Goal: Task Accomplishment & Management: Manage account settings

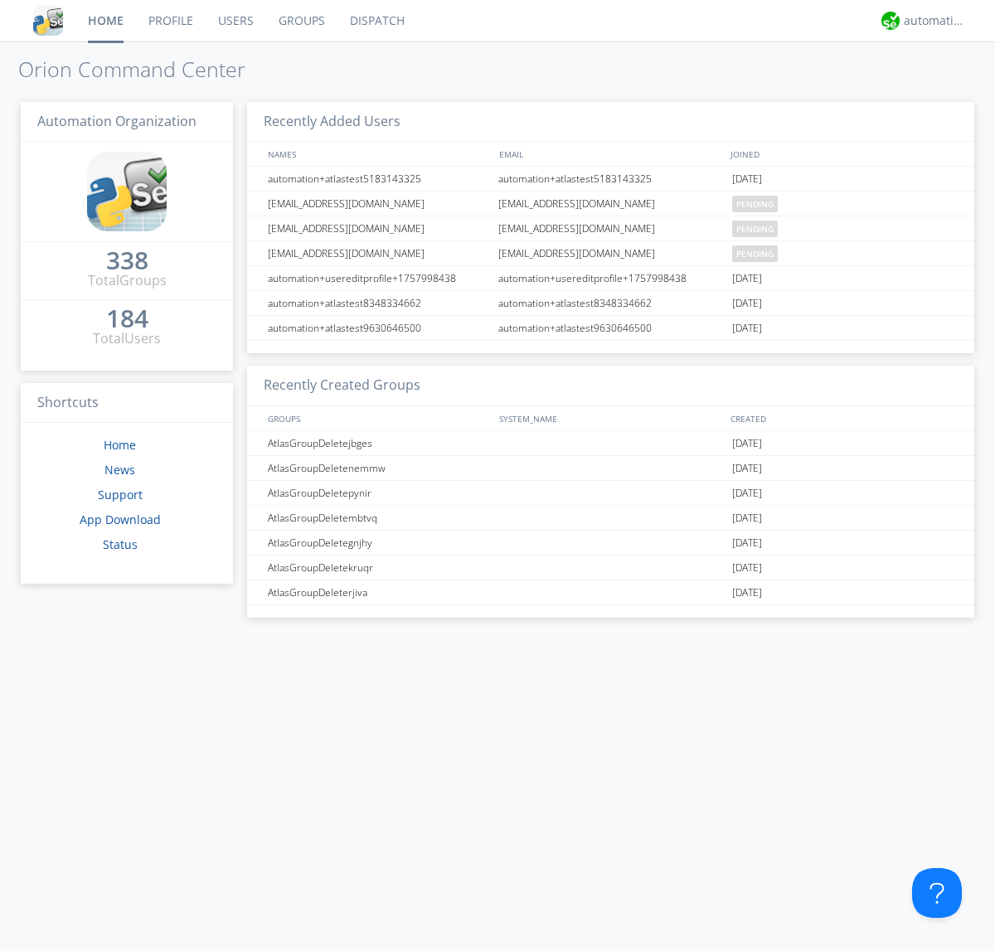
click at [235, 21] on link "Users" at bounding box center [236, 20] width 61 height 41
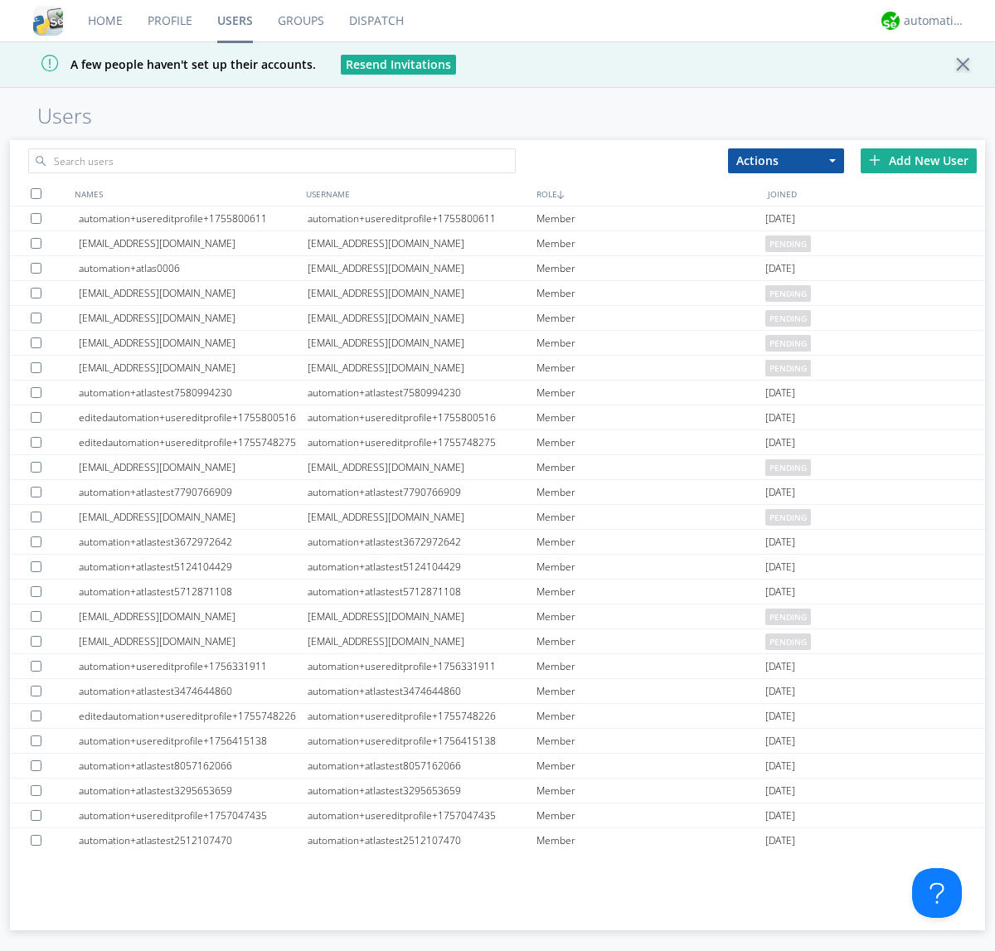
click at [919, 160] on div "Add New User" at bounding box center [919, 160] width 116 height 25
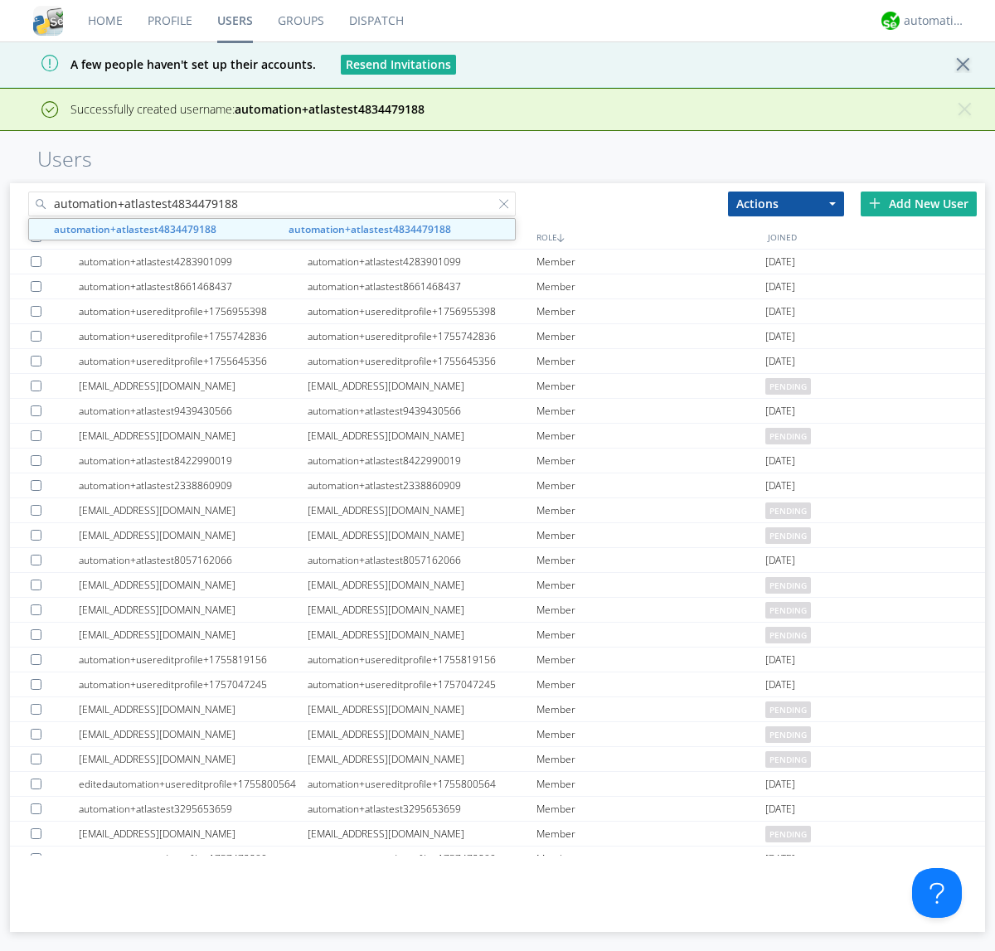
type input "automation+atlastest4834479188"
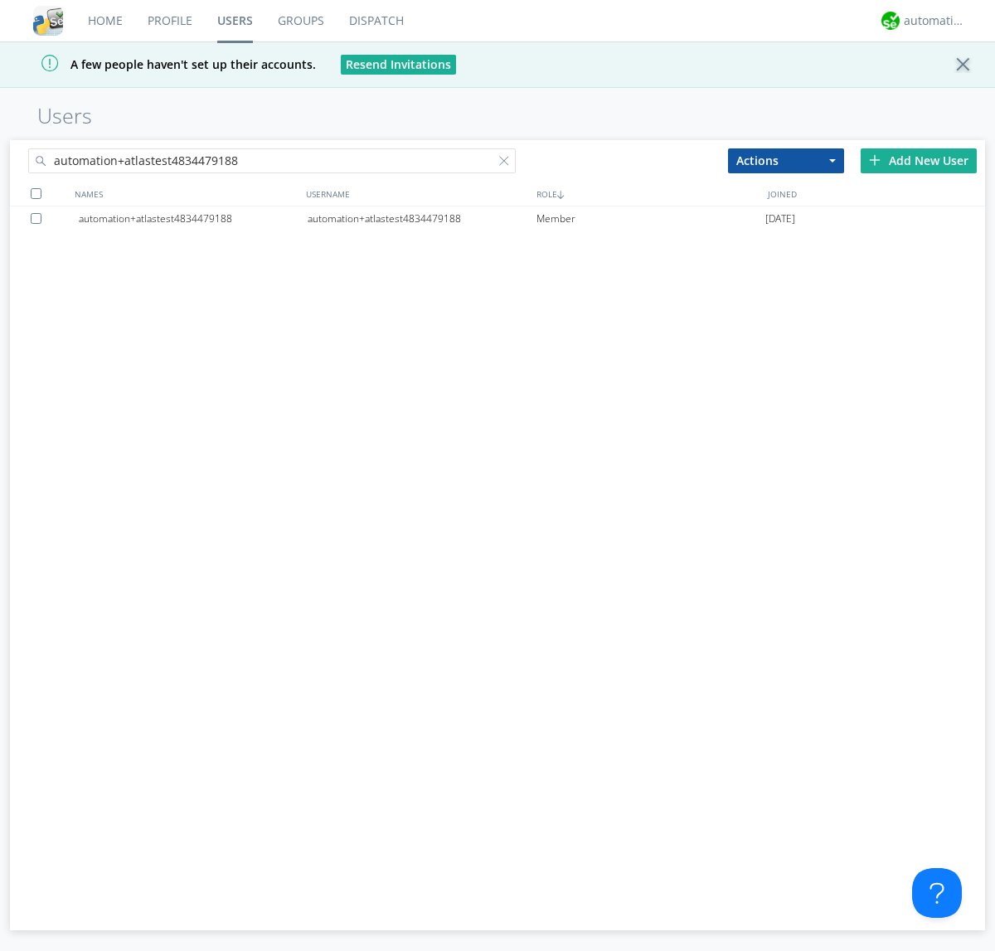
click at [39, 218] on div at bounding box center [39, 218] width 17 height 11
click at [786, 160] on button "Actions" at bounding box center [786, 160] width 116 height 25
click at [0, 0] on link "Edit Settings" at bounding box center [0, 0] width 0 height 0
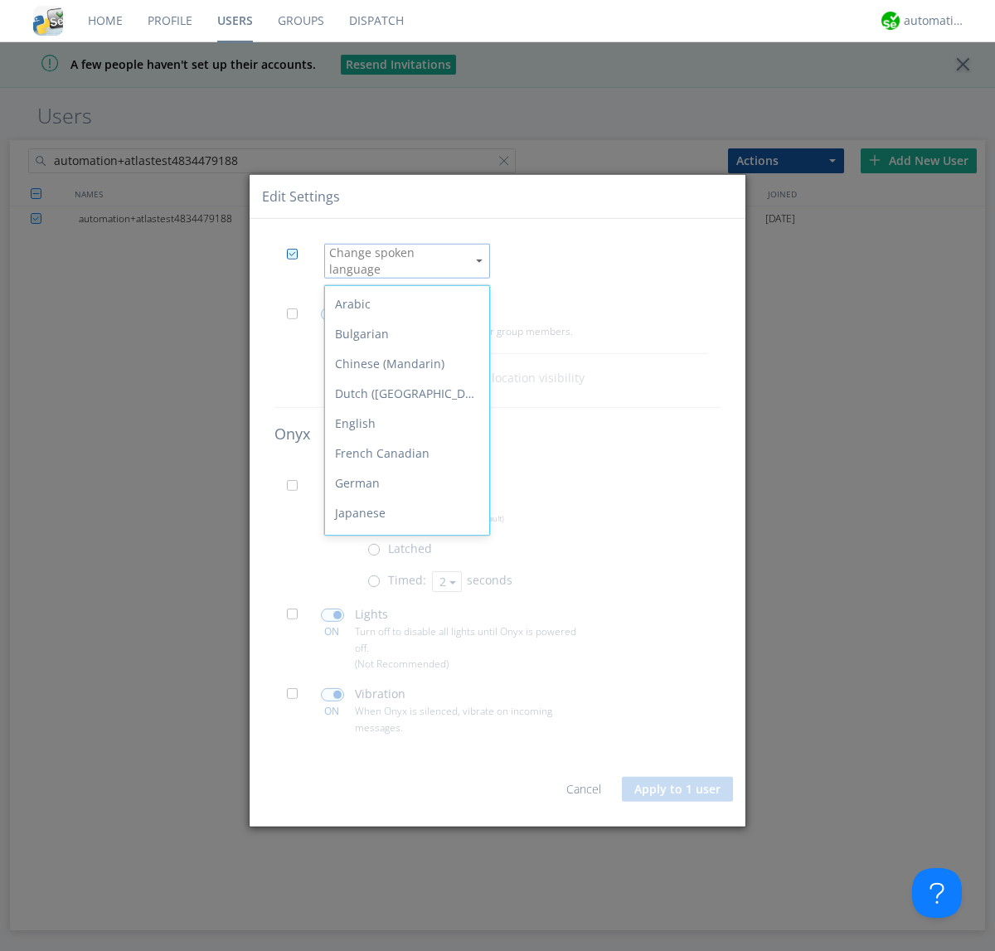
click at [403, 707] on div "Spanish" at bounding box center [407, 722] width 164 height 30
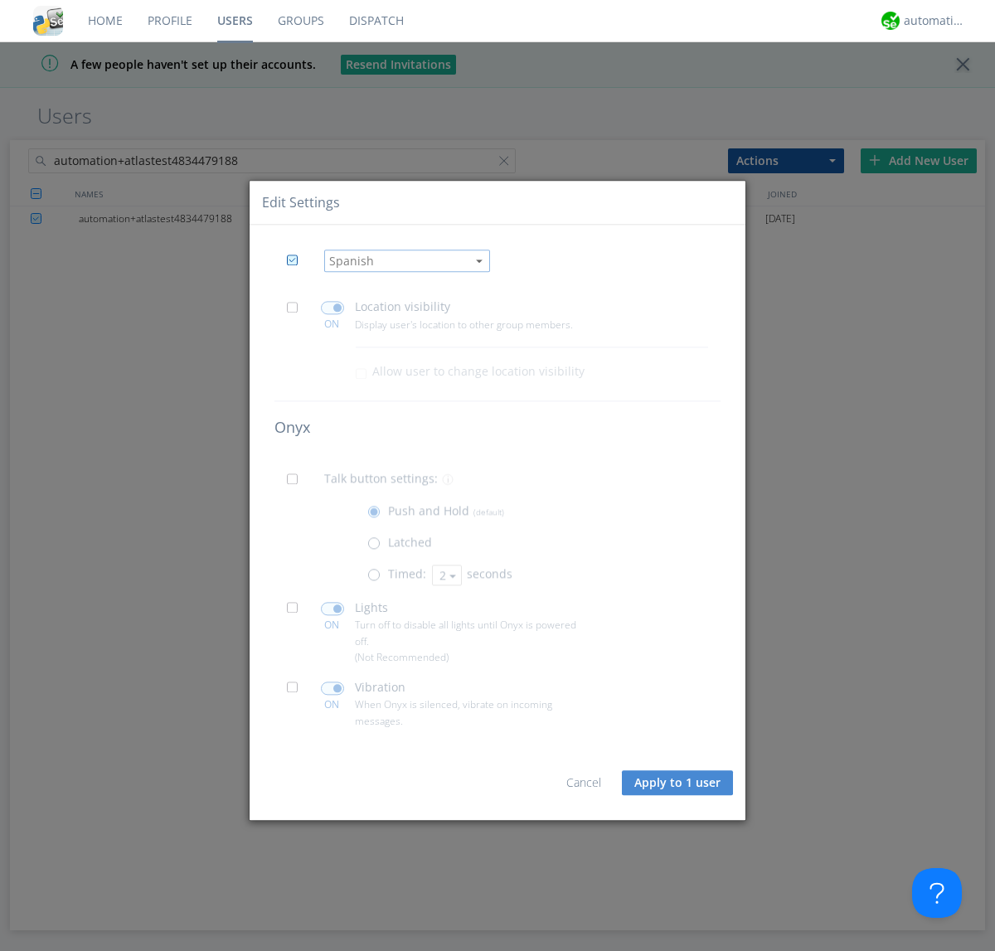
click at [678, 783] on button "Apply to 1 user" at bounding box center [677, 782] width 111 height 25
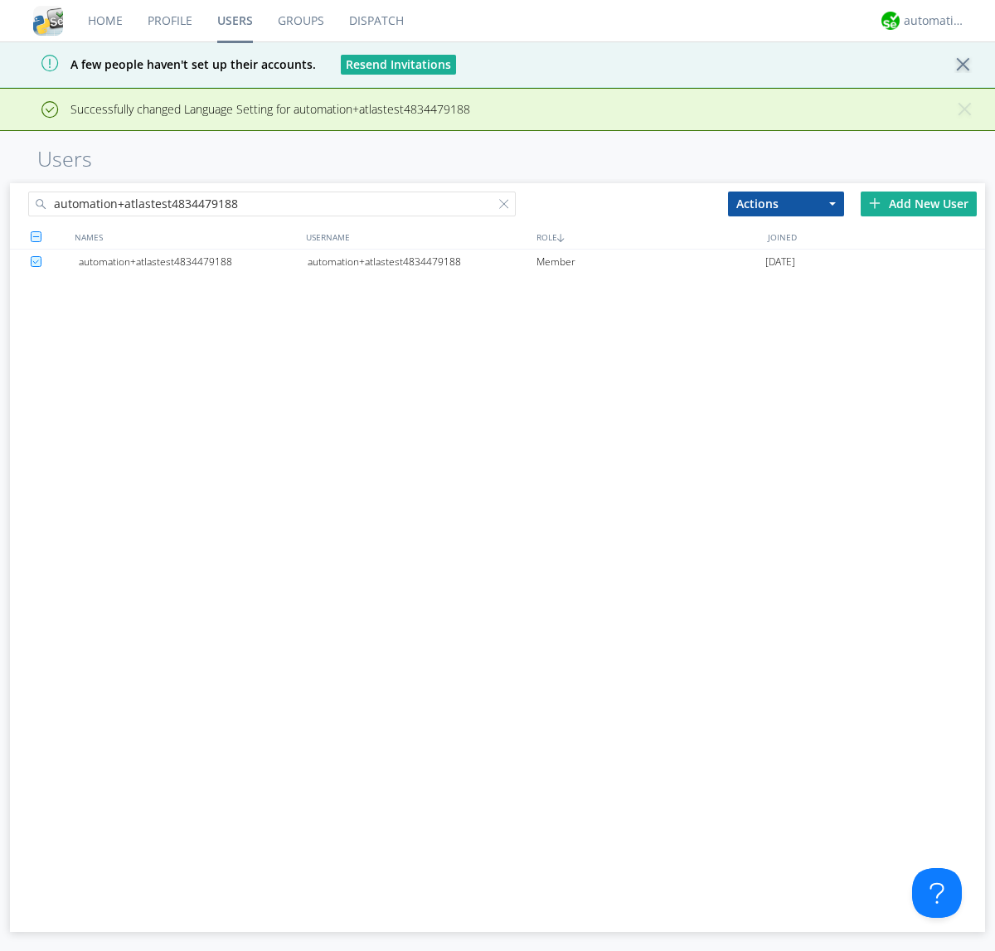
click at [507, 206] on div at bounding box center [507, 207] width 17 height 17
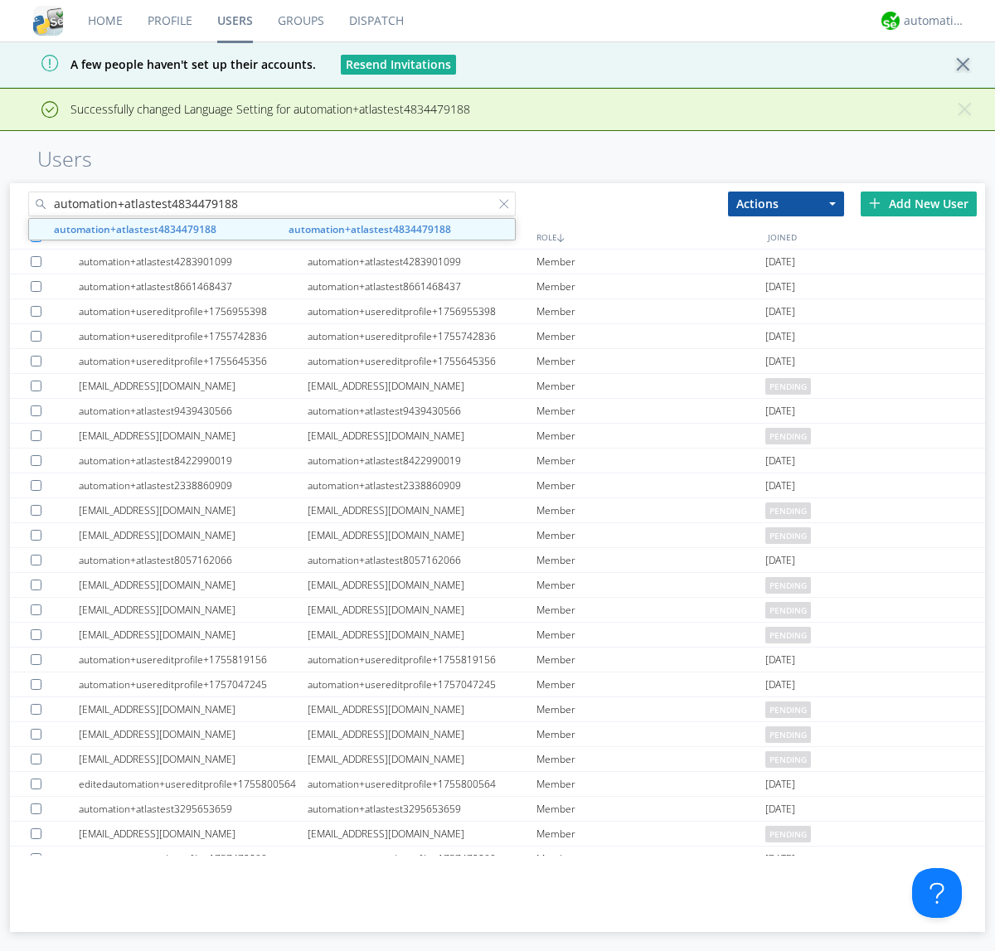
type input "automation+atlastest4834479188"
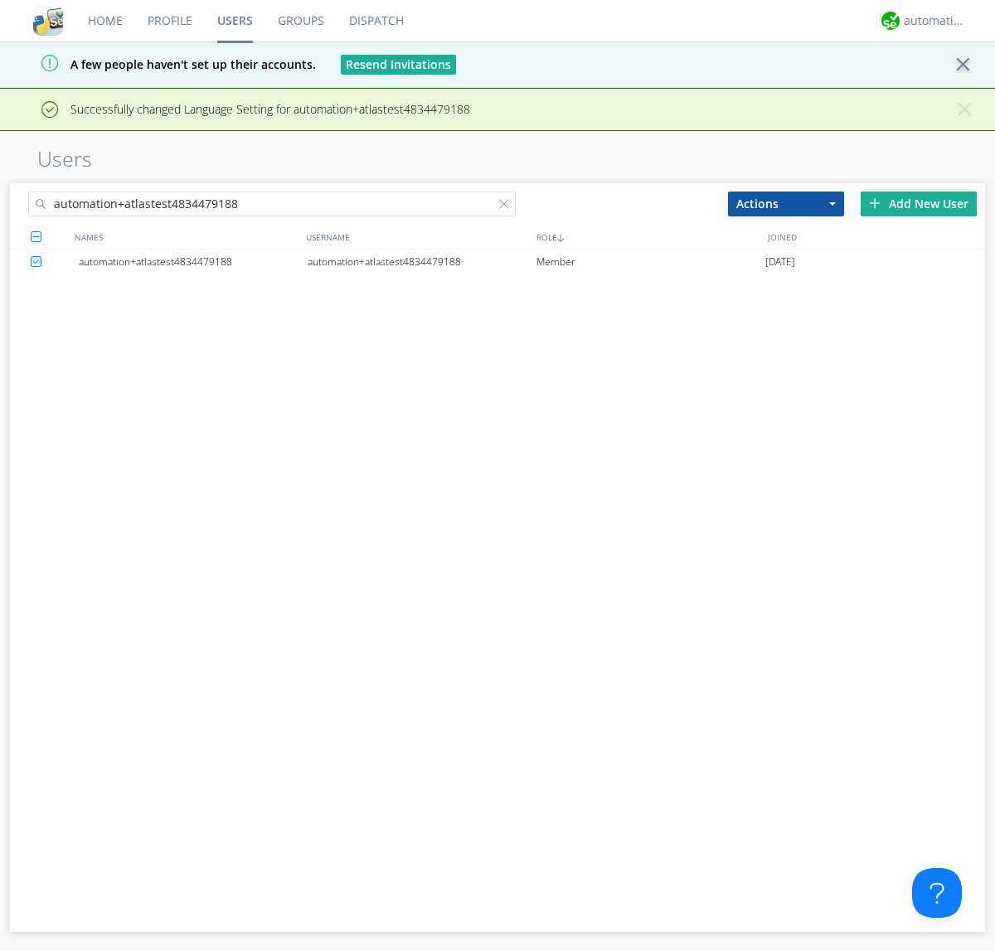
click at [421, 261] on div "automation+atlastest4834479188" at bounding box center [422, 262] width 229 height 25
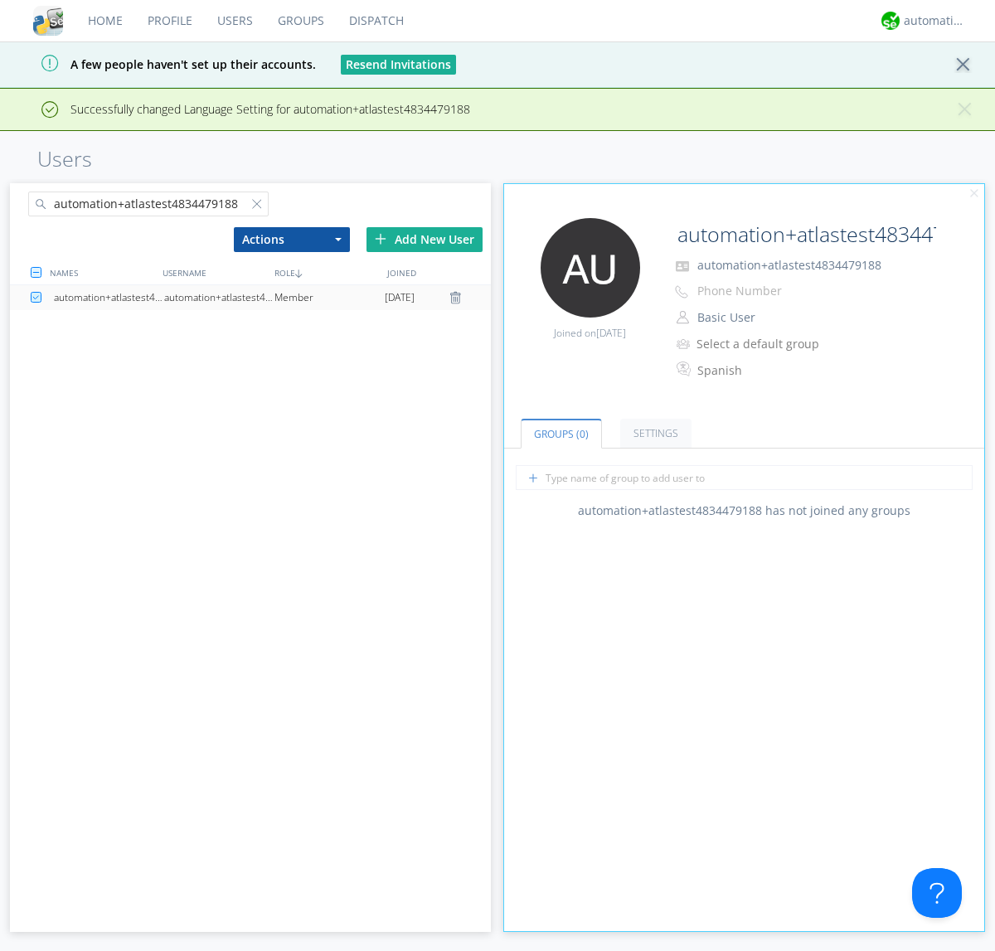
click at [653, 433] on link "Settings" at bounding box center [655, 433] width 71 height 29
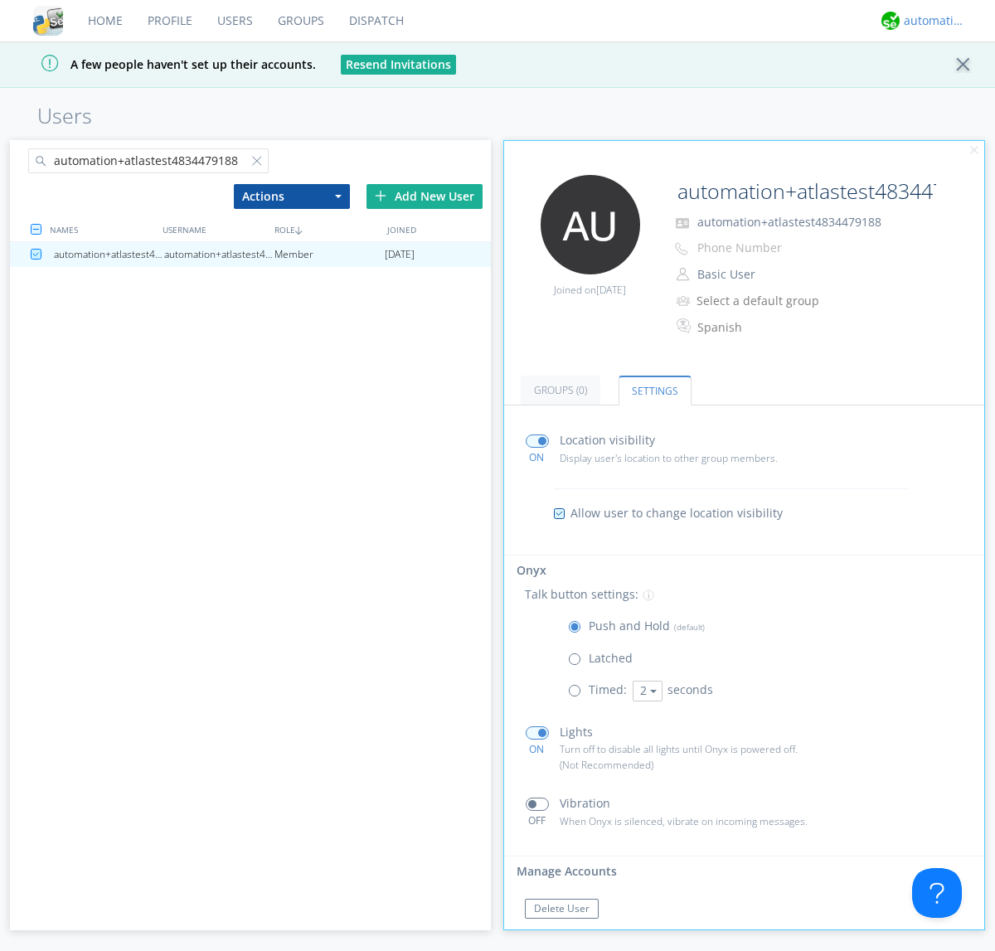
click at [930, 21] on div "automation+atlas" at bounding box center [935, 20] width 62 height 17
